Goal: Task Accomplishment & Management: Complete application form

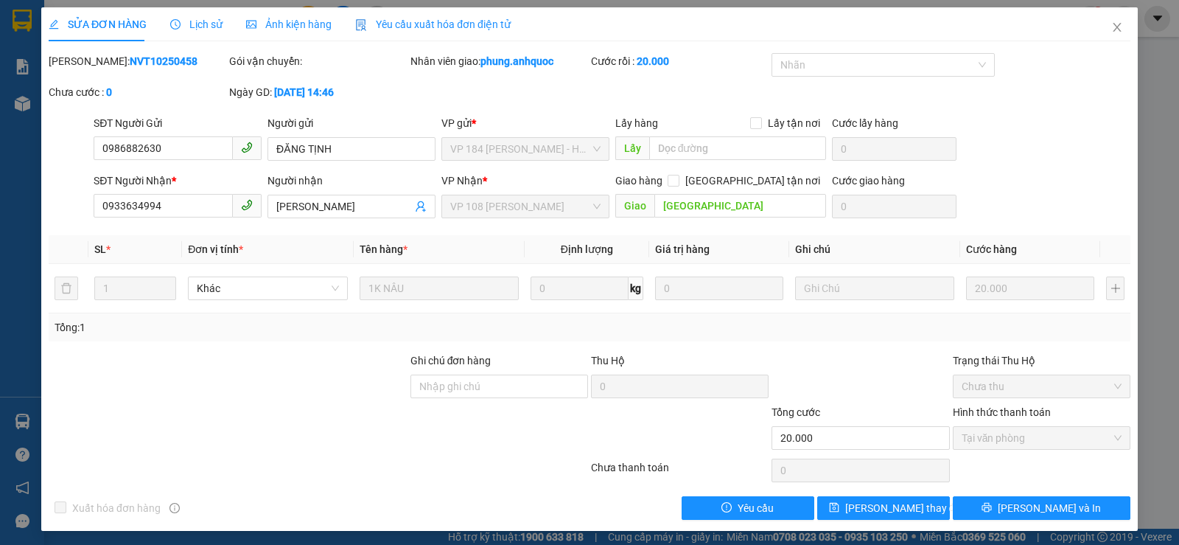
scroll to position [4, 0]
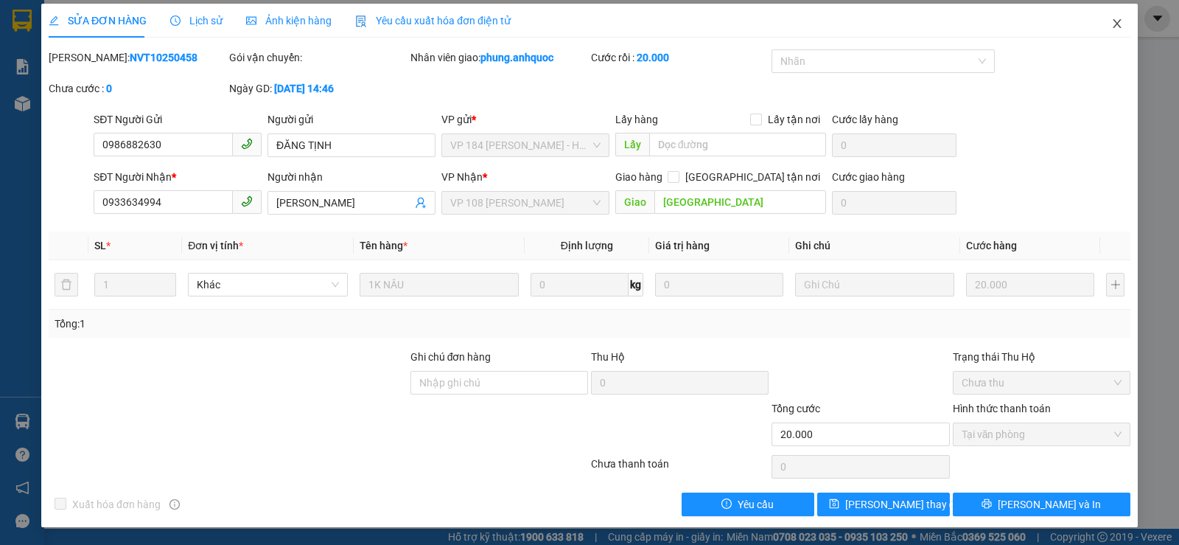
click at [1112, 25] on icon "close" at bounding box center [1118, 24] width 12 height 12
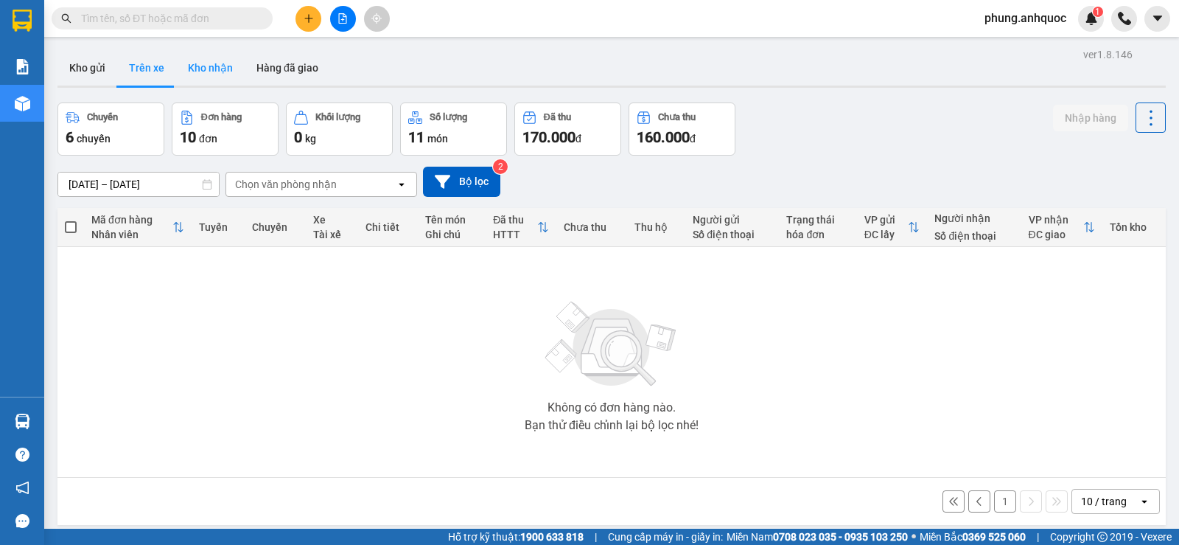
click at [204, 73] on button "Kho nhận" at bounding box center [210, 67] width 69 height 35
click at [215, 77] on button "Kho nhận" at bounding box center [210, 67] width 69 height 35
click at [196, 70] on button "Kho nhận" at bounding box center [210, 67] width 69 height 35
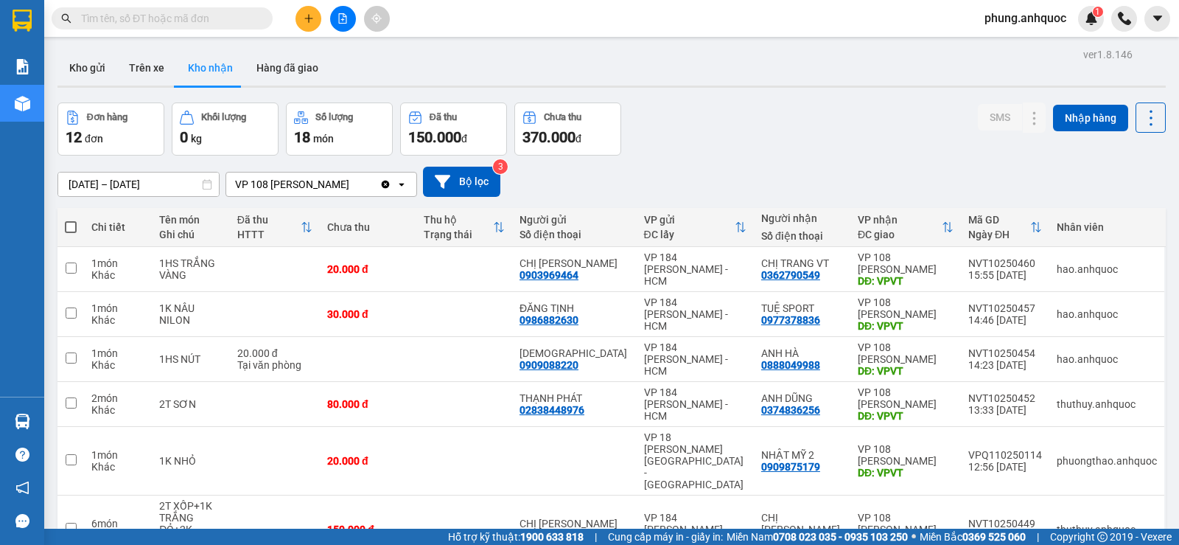
scroll to position [229, 0]
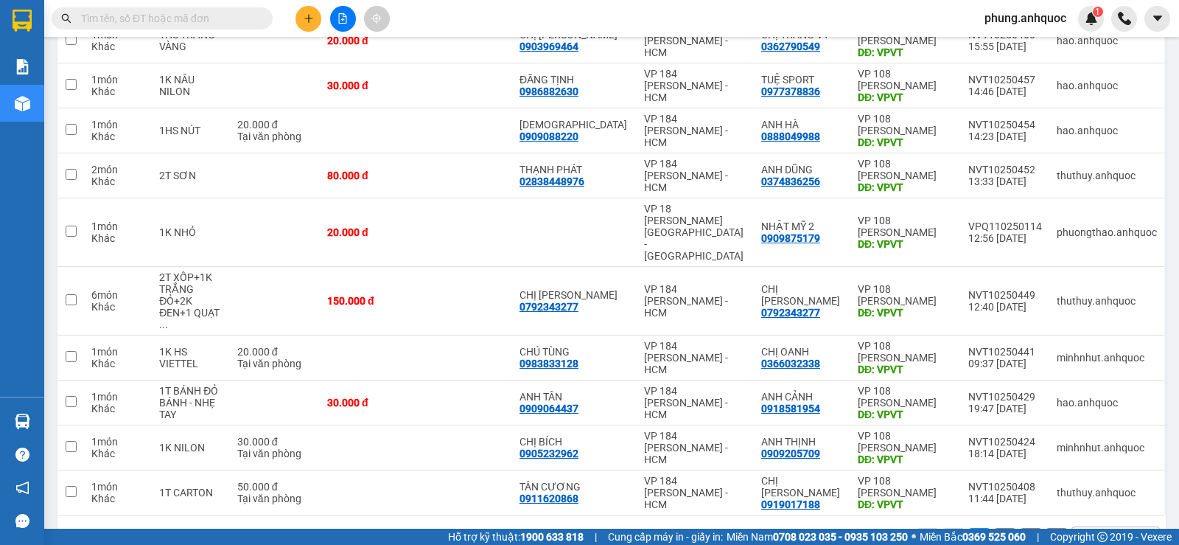
click at [994, 528] on button "2" at bounding box center [1005, 539] width 22 height 22
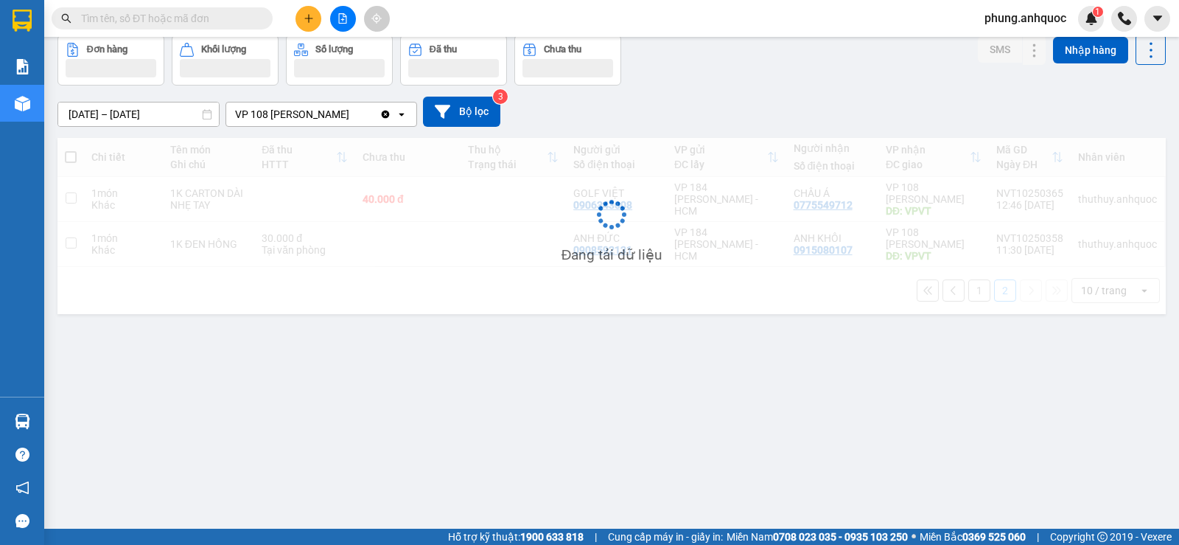
scroll to position [68, 0]
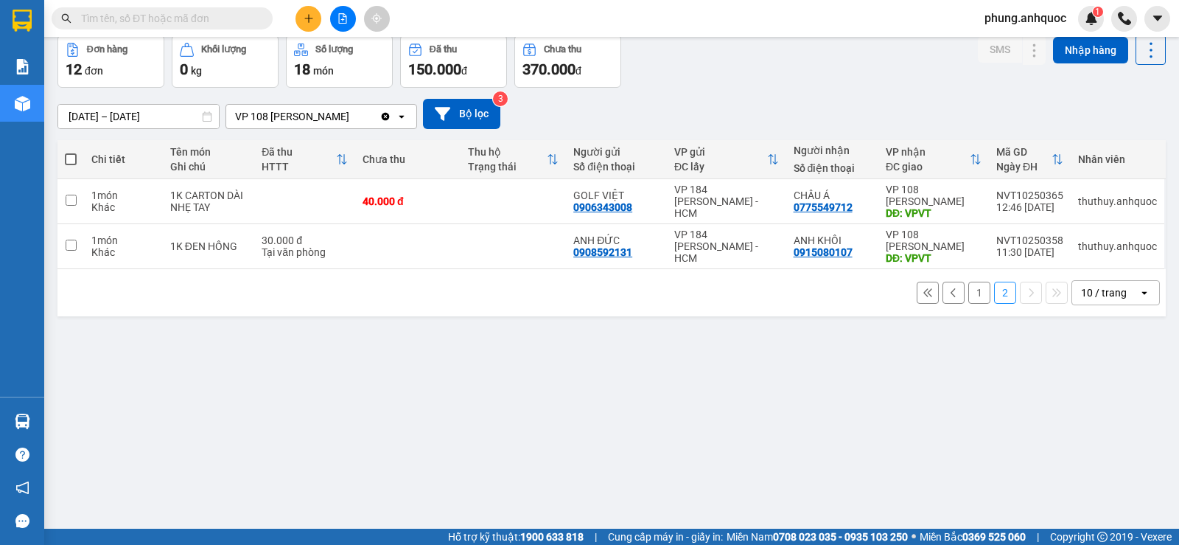
click at [972, 295] on button "1" at bounding box center [980, 293] width 22 height 22
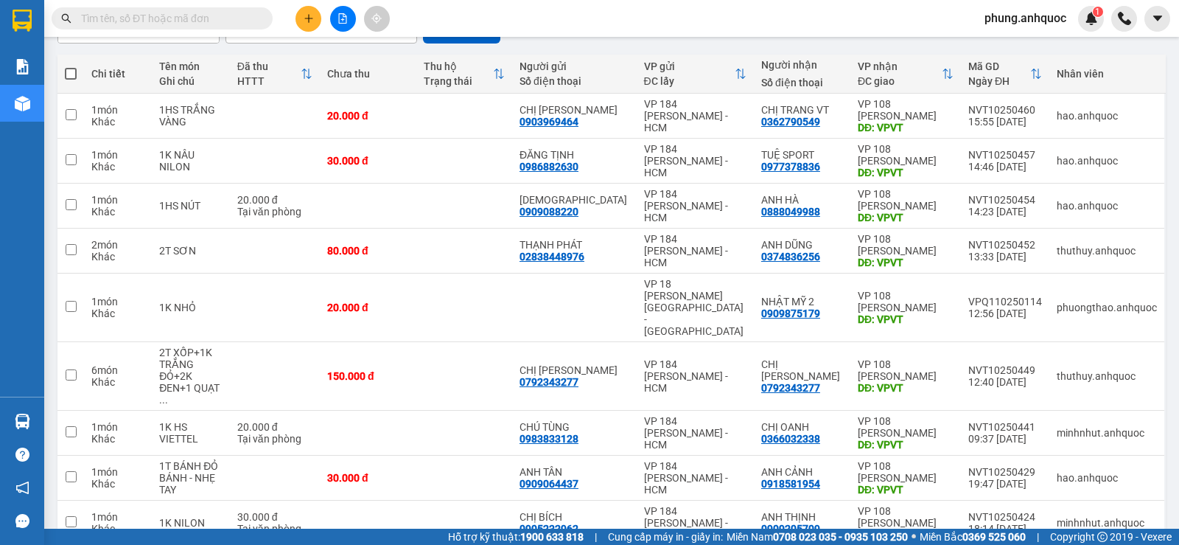
scroll to position [0, 0]
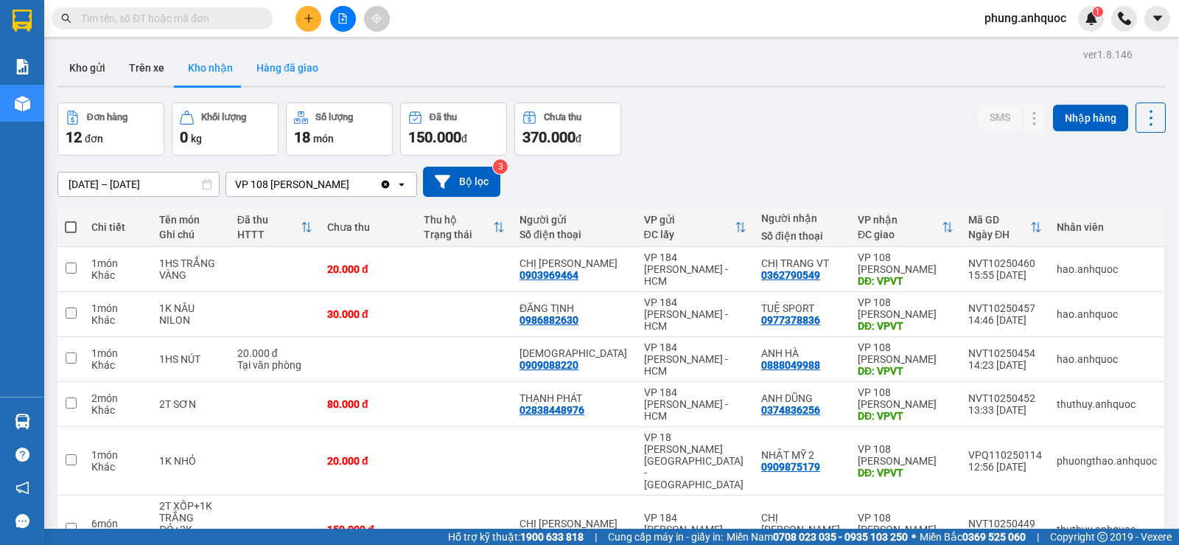
click at [295, 74] on button "Hàng đã giao" at bounding box center [288, 67] width 86 height 35
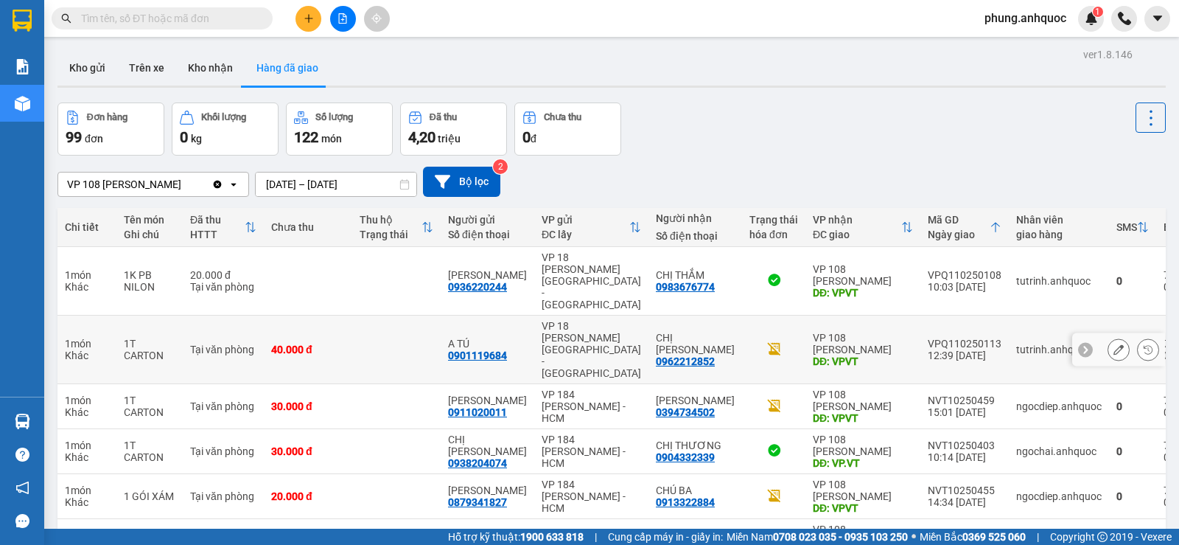
scroll to position [147, 0]
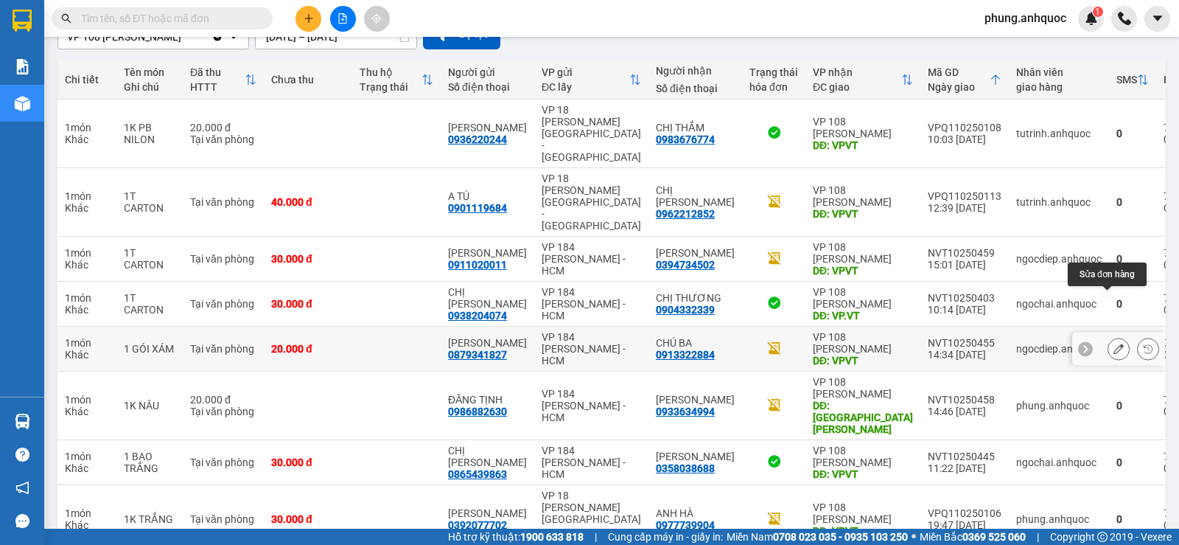
click at [1114, 344] on icon at bounding box center [1119, 349] width 10 height 10
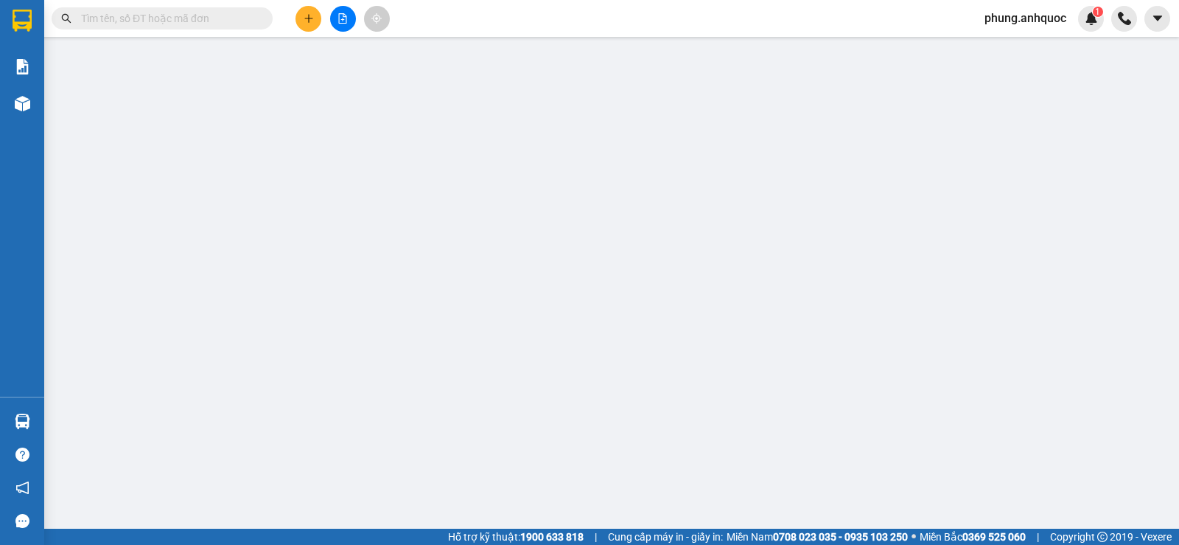
type input "0879341827"
type input "[PERSON_NAME]"
type input "0913322884"
type input "CHÚ BA"
type input "VPVT"
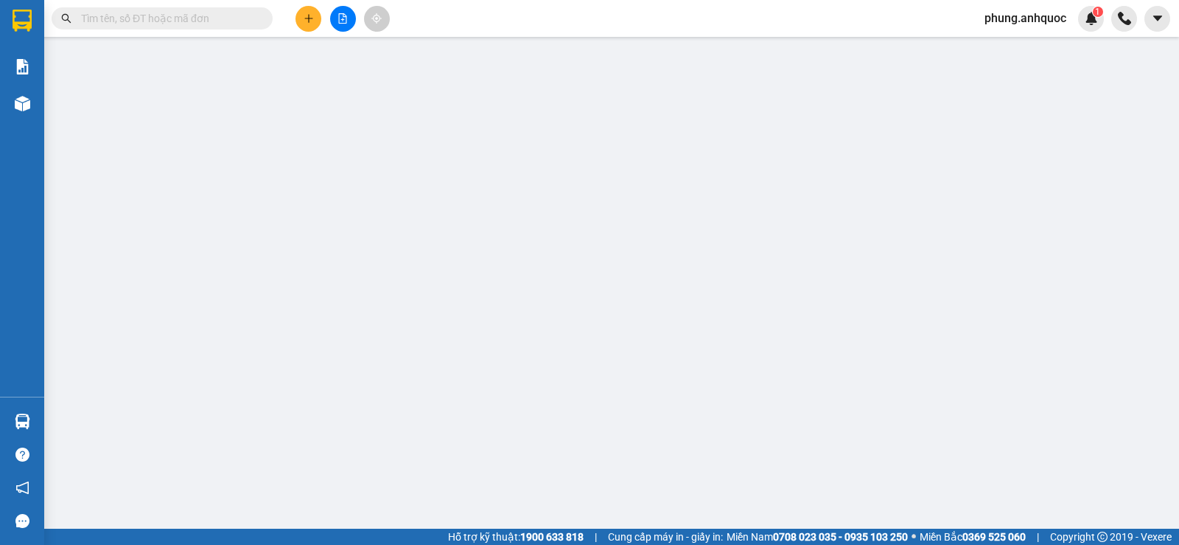
type input "20.000"
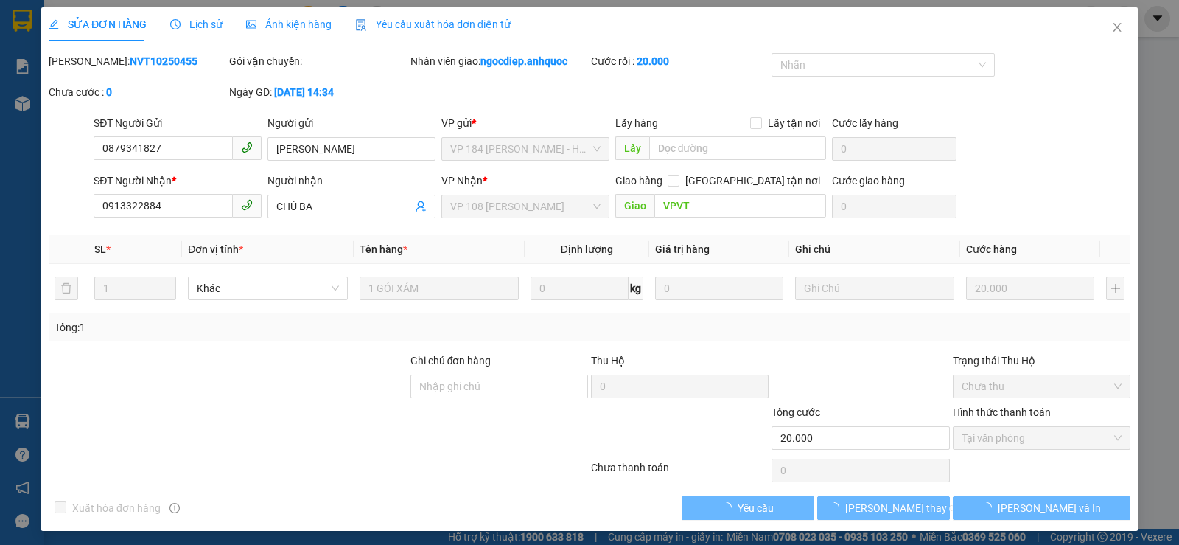
click at [197, 28] on span "Lịch sử" at bounding box center [196, 24] width 52 height 12
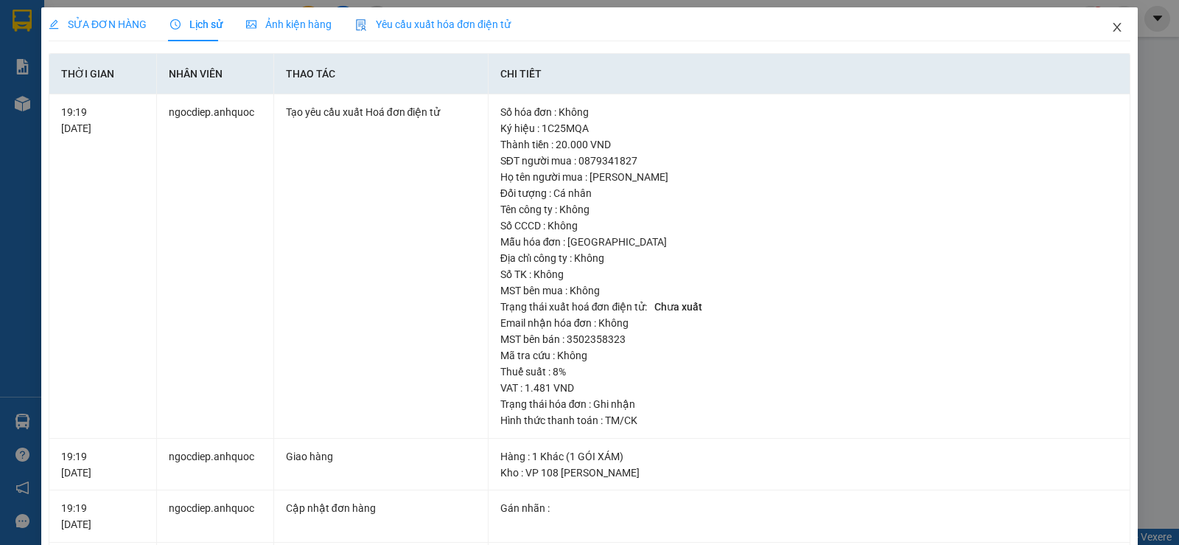
click at [1112, 25] on icon "close" at bounding box center [1118, 27] width 12 height 12
